Goal: Check status: Check status

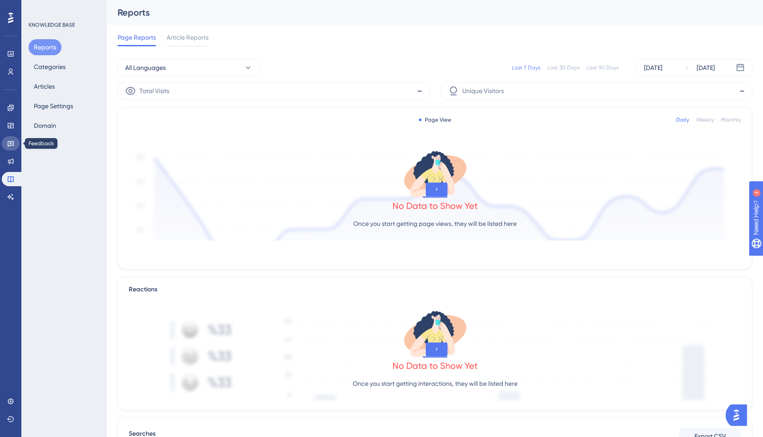
click at [13, 138] on link at bounding box center [11, 143] width 18 height 14
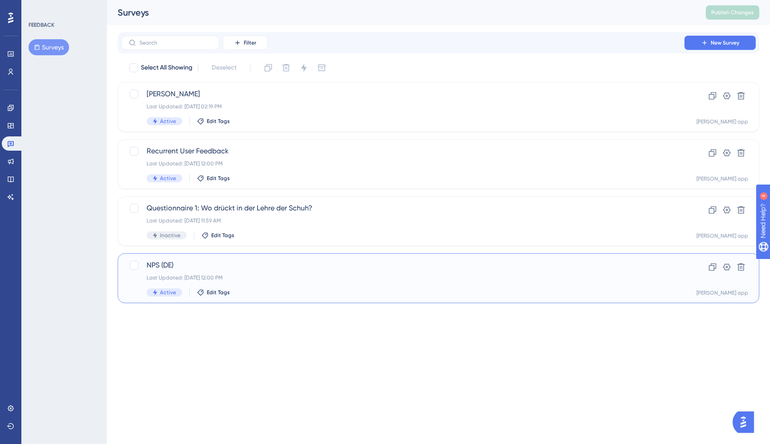
click at [323, 271] on div "NPS (DE) Last Updated: [DATE] 12:00 PM Active Edit Tags" at bounding box center [403, 278] width 512 height 37
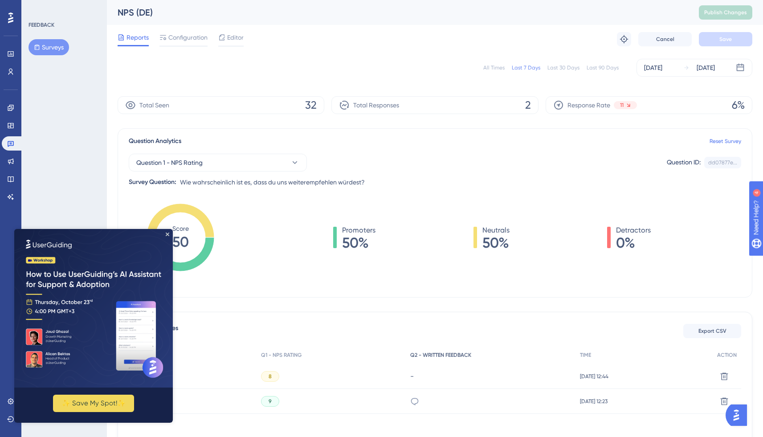
scroll to position [4, 0]
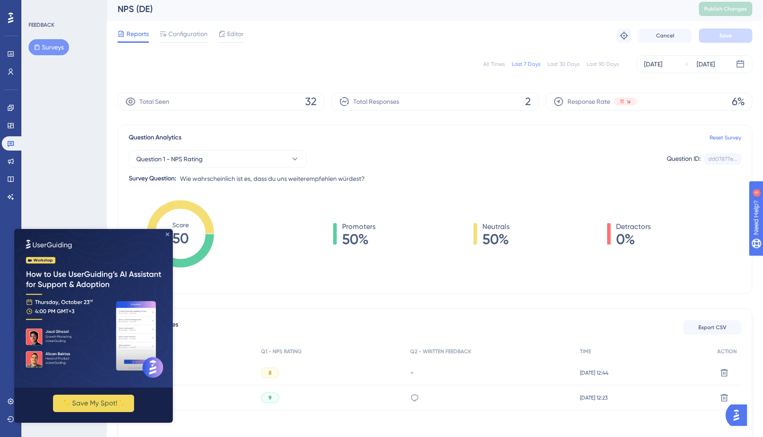
click at [166, 235] on icon "Close Preview" at bounding box center [168, 235] width 4 height 4
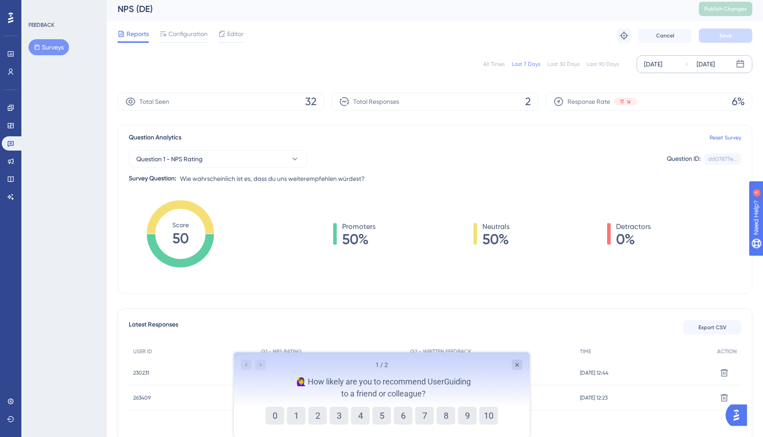
scroll to position [0, 0]
drag, startPoint x: 668, startPoint y: 65, endPoint x: 663, endPoint y: 69, distance: 6.1
click at [662, 66] on div "[DATE]" at bounding box center [653, 64] width 18 height 11
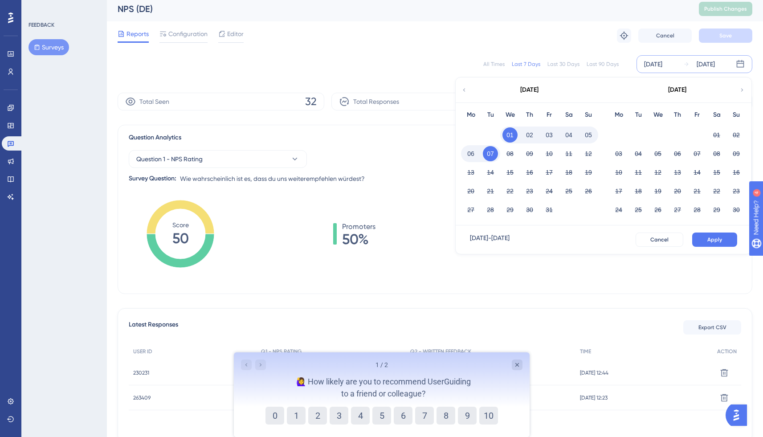
click at [466, 91] on icon at bounding box center [464, 90] width 6 height 8
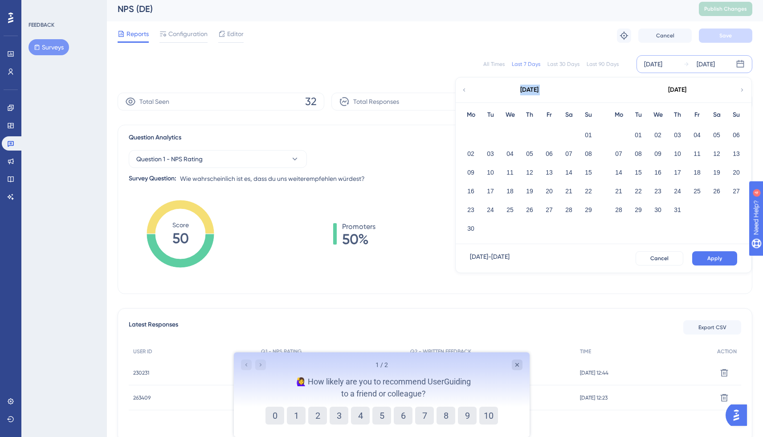
click at [466, 91] on icon at bounding box center [464, 90] width 6 height 8
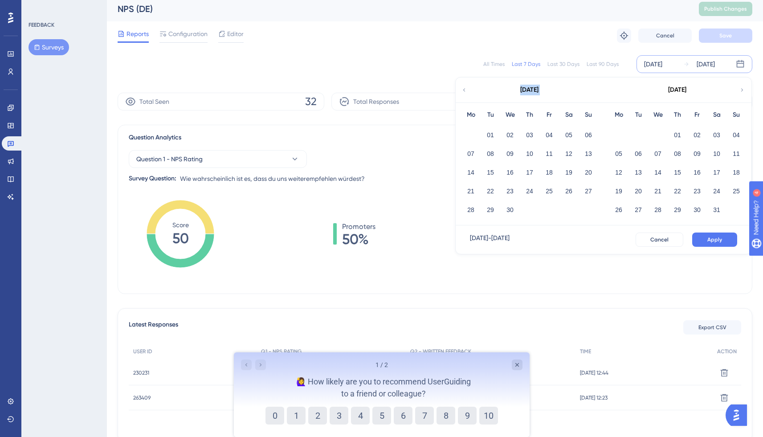
click at [466, 91] on icon at bounding box center [464, 90] width 6 height 8
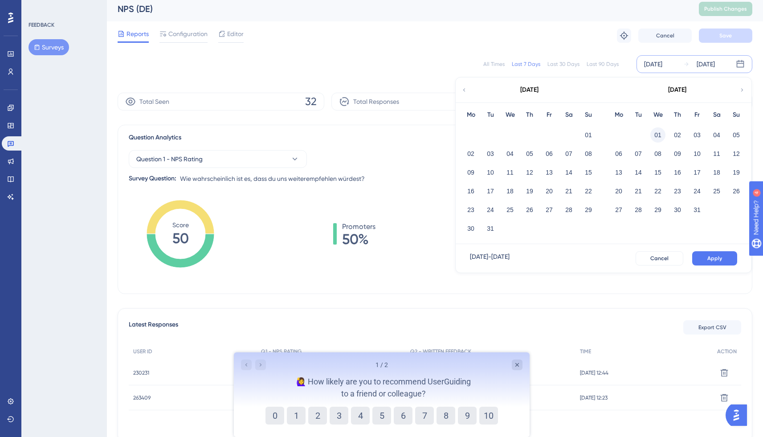
click at [658, 132] on button "01" at bounding box center [657, 134] width 15 height 15
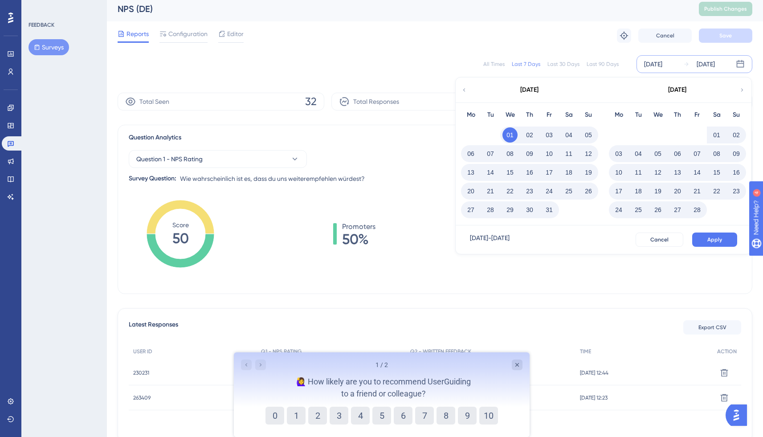
click at [715, 64] on div "[DATE]" at bounding box center [706, 64] width 18 height 11
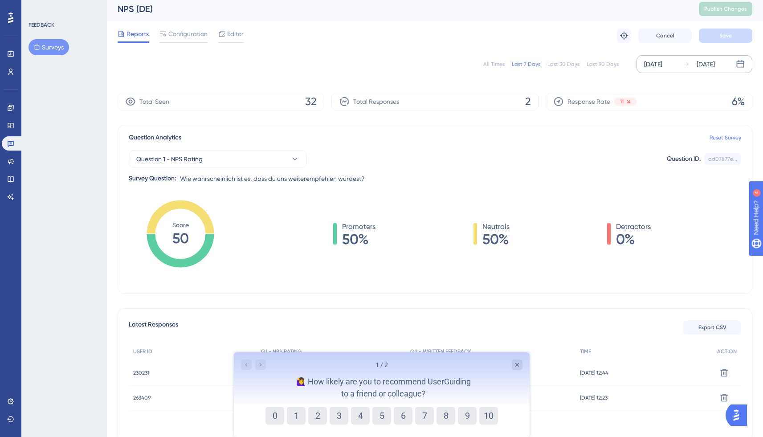
click at [715, 64] on div "[DATE]" at bounding box center [706, 64] width 18 height 11
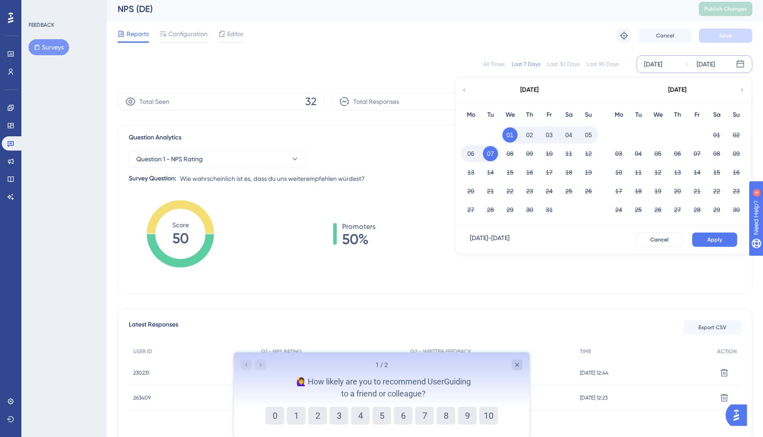
click at [652, 61] on div "[DATE]" at bounding box center [653, 64] width 18 height 11
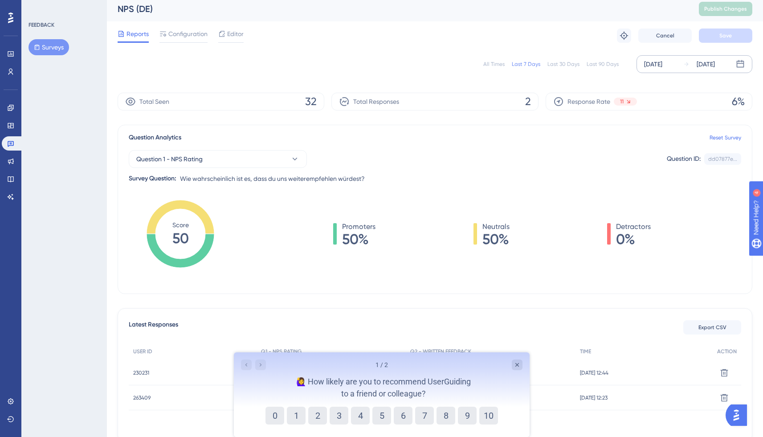
drag, startPoint x: 678, startPoint y: 65, endPoint x: 658, endPoint y: 67, distance: 19.7
click at [662, 65] on div "[DATE]" at bounding box center [653, 64] width 18 height 11
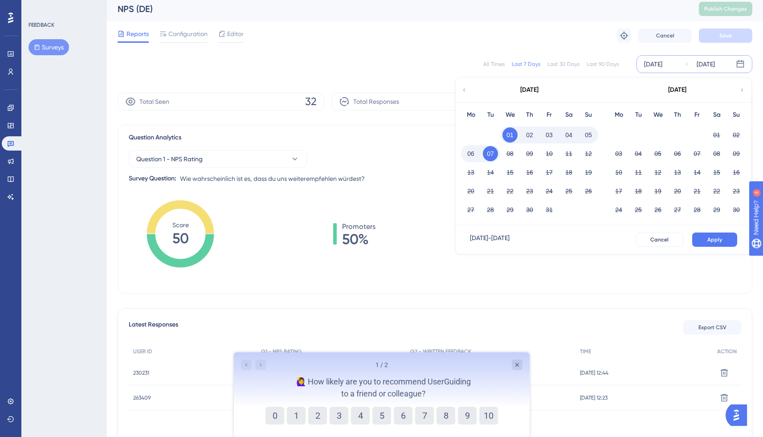
click at [466, 89] on icon at bounding box center [464, 90] width 6 height 8
click at [467, 90] on div "[DATE]" at bounding box center [529, 90] width 147 height 25
click at [462, 92] on icon at bounding box center [464, 90] width 6 height 8
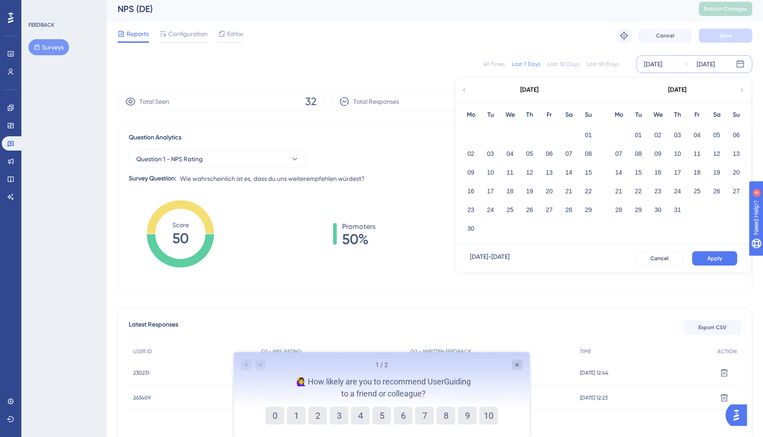
click at [464, 92] on icon at bounding box center [464, 90] width 6 height 8
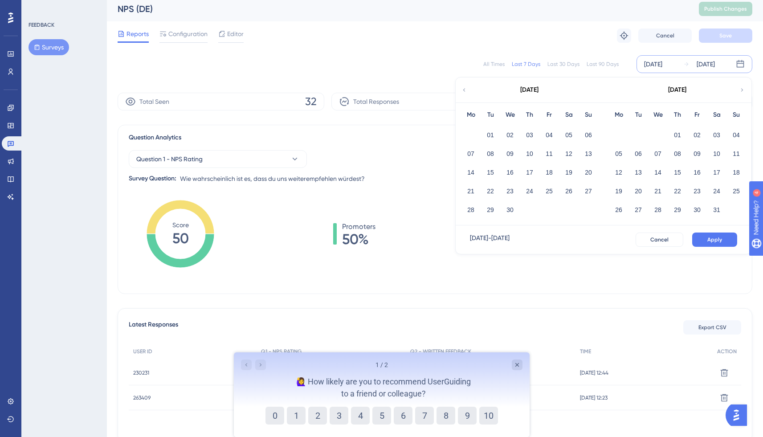
click at [464, 92] on icon at bounding box center [464, 90] width 6 height 8
click at [658, 127] on div "01" at bounding box center [658, 135] width 20 height 17
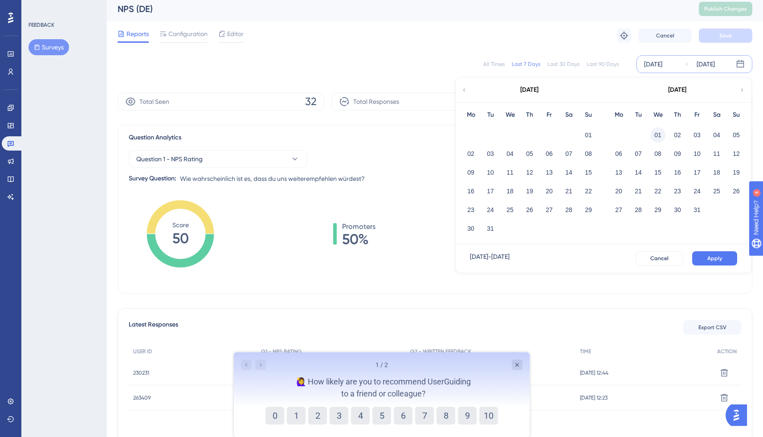
click at [654, 136] on button "01" at bounding box center [657, 134] width 15 height 15
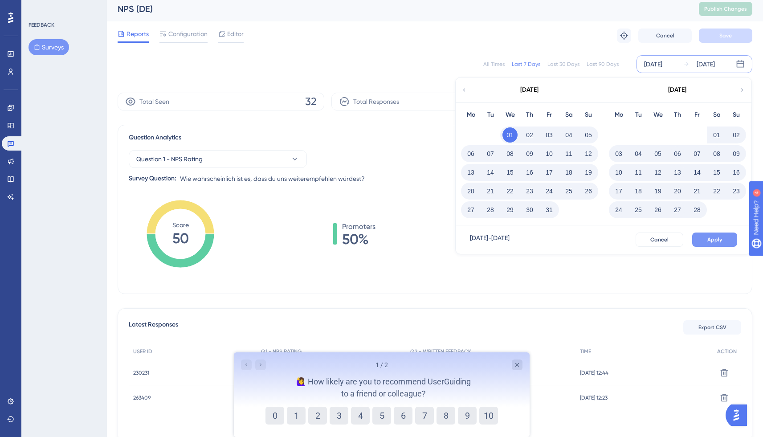
click at [715, 239] on span "Apply" at bounding box center [714, 239] width 15 height 7
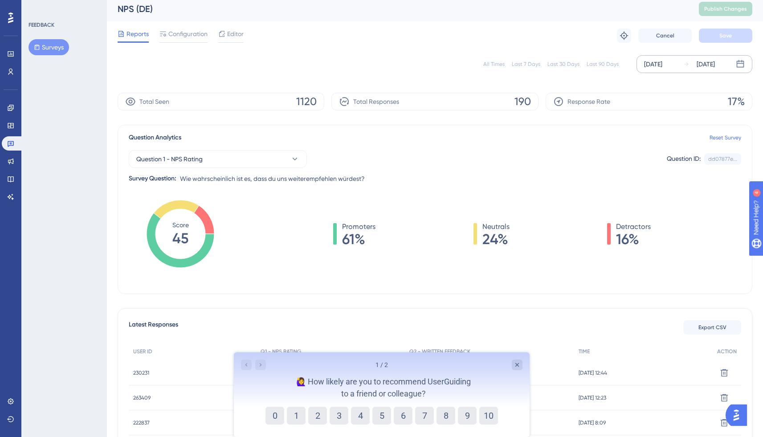
click at [715, 65] on div "[DATE]" at bounding box center [706, 64] width 18 height 11
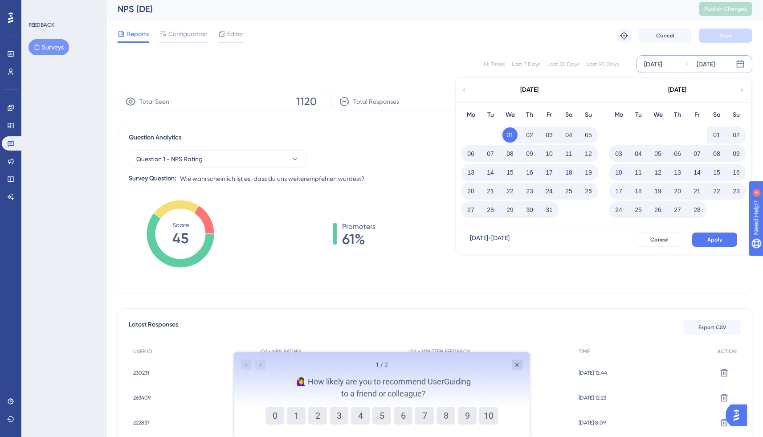
click at [739, 90] on icon at bounding box center [742, 90] width 6 height 8
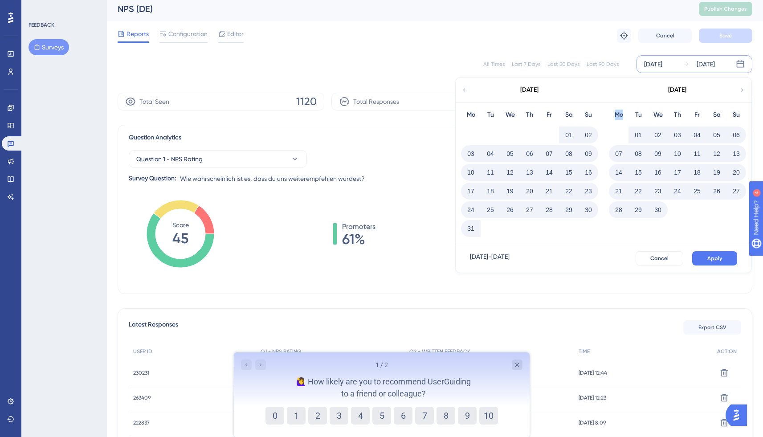
click at [739, 90] on icon at bounding box center [742, 90] width 6 height 8
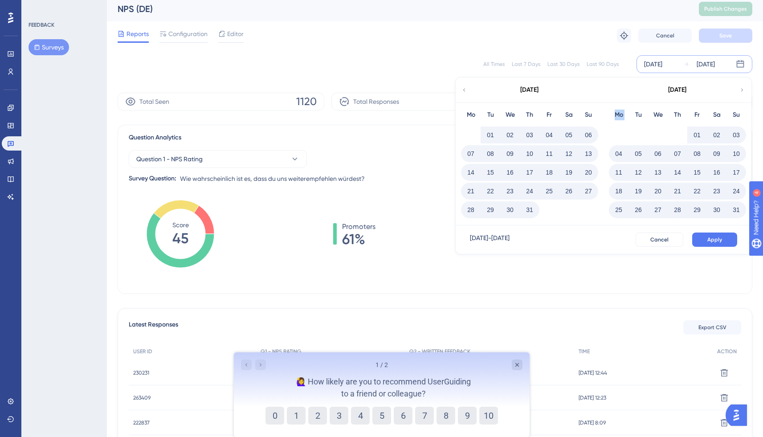
click at [739, 90] on icon at bounding box center [742, 90] width 6 height 8
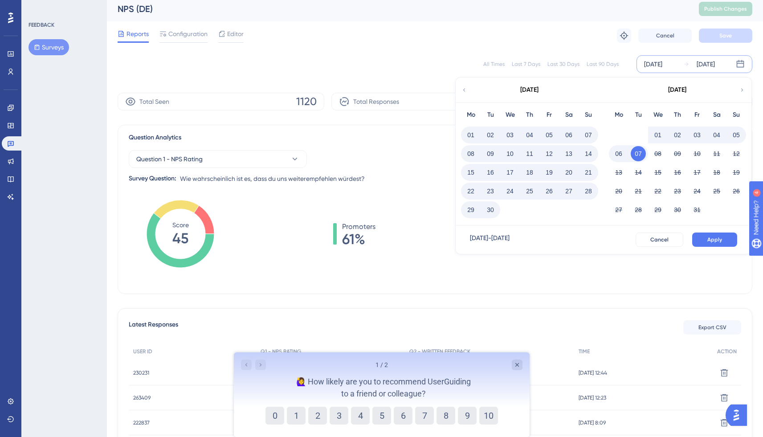
click at [492, 216] on button "30" at bounding box center [490, 209] width 15 height 15
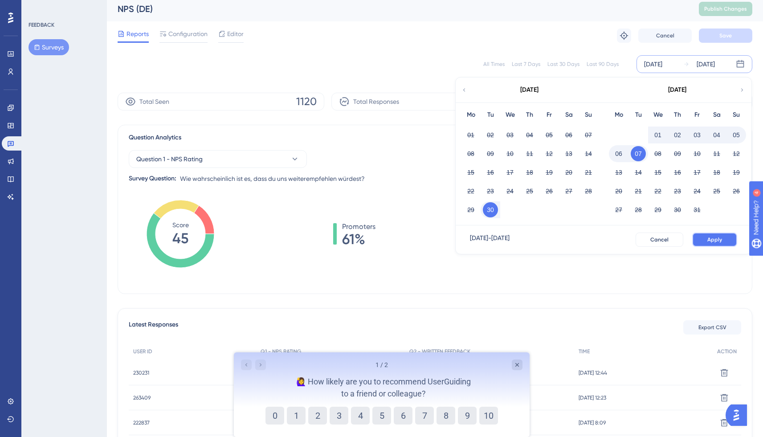
click at [712, 239] on span "Apply" at bounding box center [714, 239] width 15 height 7
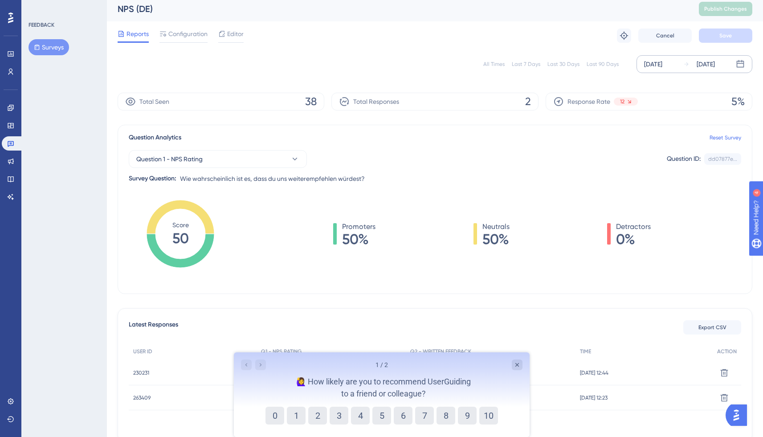
click at [688, 65] on icon at bounding box center [686, 64] width 6 height 6
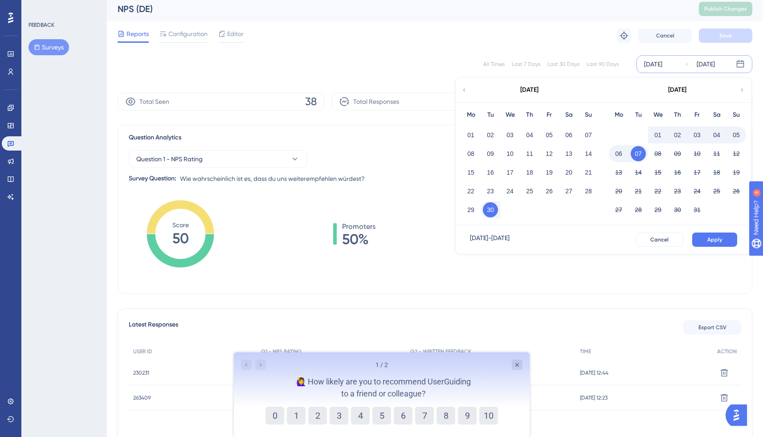
click at [496, 208] on button "30" at bounding box center [490, 209] width 15 height 15
click at [492, 203] on button "30" at bounding box center [490, 209] width 15 height 15
click at [466, 89] on icon at bounding box center [464, 90] width 6 height 8
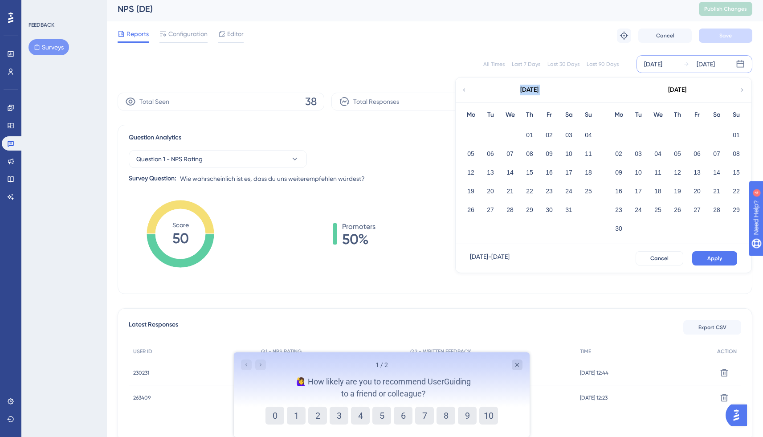
click at [466, 89] on icon at bounding box center [464, 90] width 6 height 8
drag, startPoint x: 515, startPoint y: 131, endPoint x: 529, endPoint y: 147, distance: 20.8
click at [515, 131] on button "01" at bounding box center [509, 134] width 15 height 15
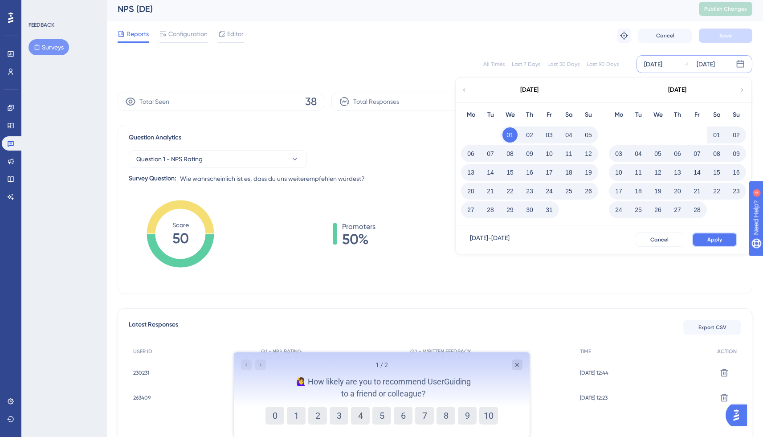
click at [712, 241] on span "Apply" at bounding box center [714, 239] width 15 height 7
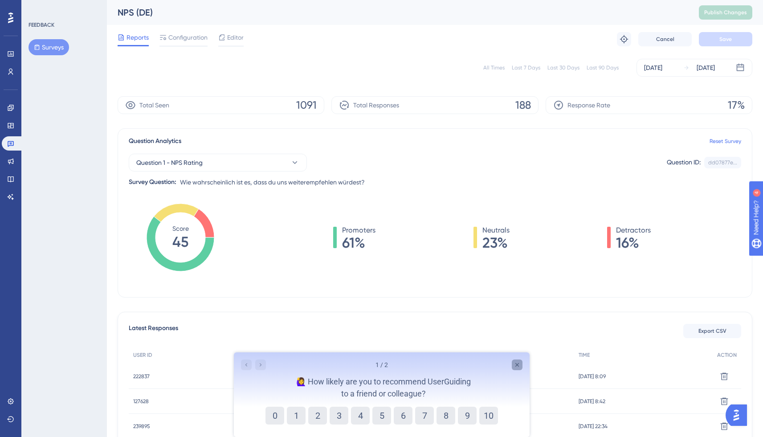
click at [517, 367] on icon "Close survey" at bounding box center [516, 364] width 7 height 7
